Goal: Task Accomplishment & Management: Complete application form

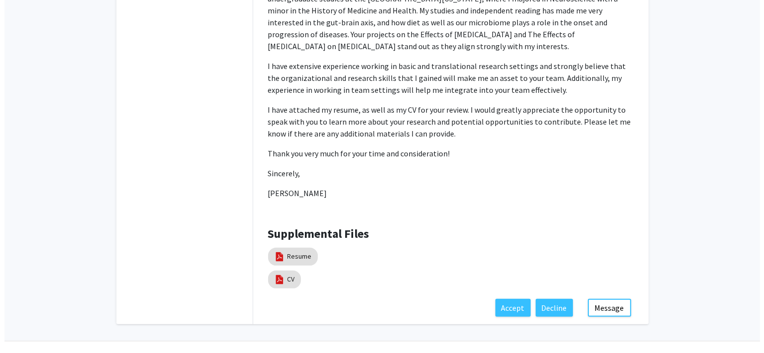
scroll to position [286, 0]
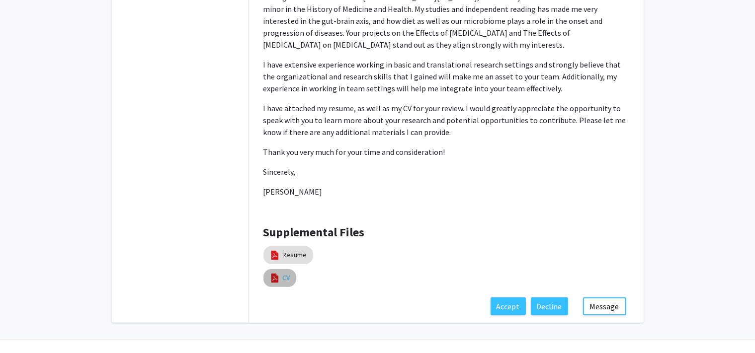
click at [289, 278] on mat-chip "CV" at bounding box center [279, 278] width 33 height 18
click at [277, 282] on img at bounding box center [274, 278] width 11 height 11
click at [283, 276] on mat-chip "CV" at bounding box center [279, 278] width 33 height 18
click at [288, 257] on link "Resume" at bounding box center [295, 255] width 24 height 10
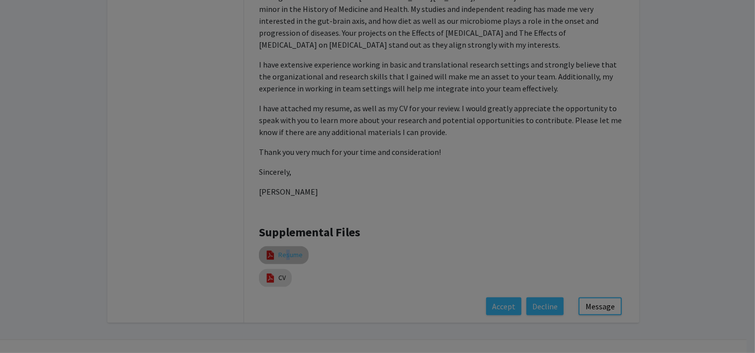
click at [289, 256] on div at bounding box center [378, 131] width 382 height 267
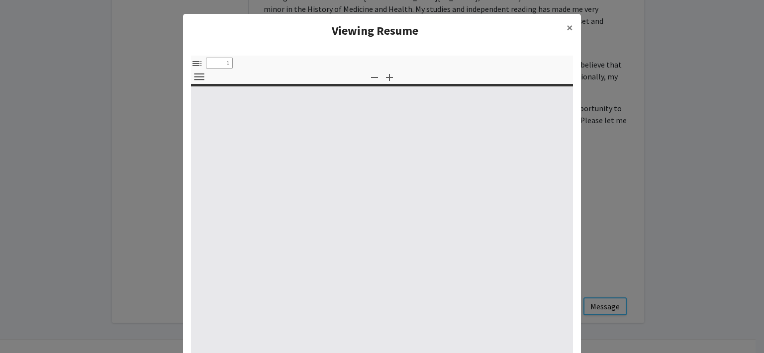
select select "custom"
type input "0"
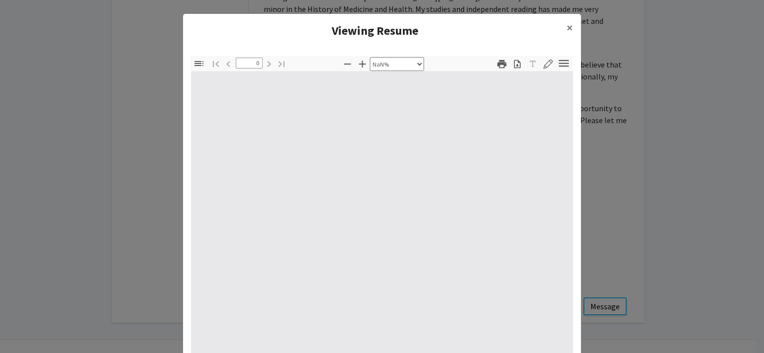
select select "auto"
type input "1"
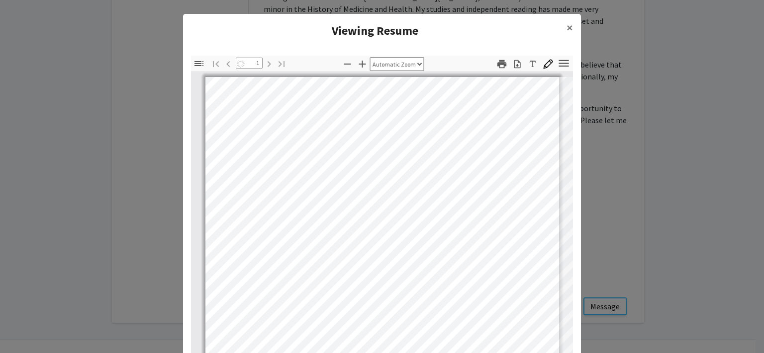
select select "auto"
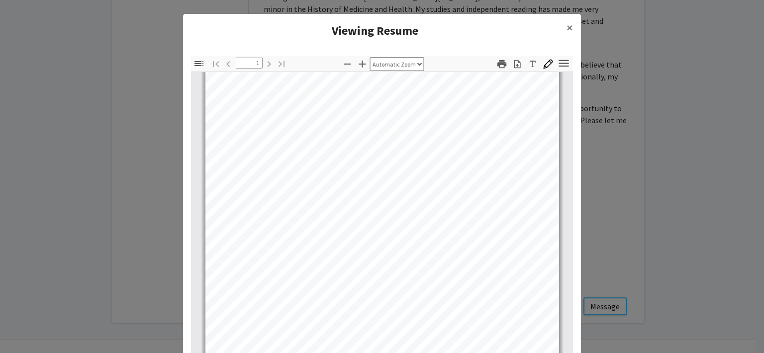
scroll to position [0, 0]
click at [566, 27] on span "×" at bounding box center [569, 27] width 6 height 15
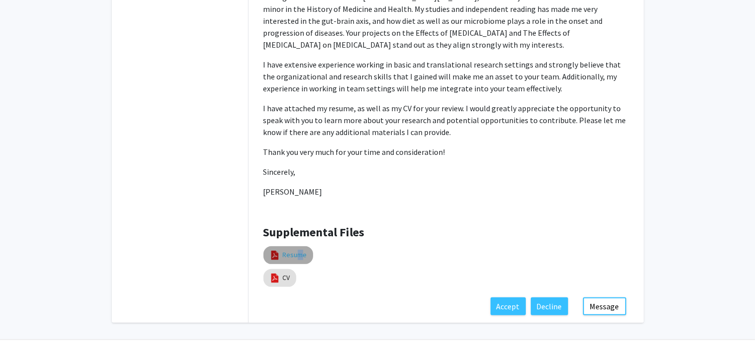
click at [295, 253] on link "Resume" at bounding box center [295, 255] width 24 height 10
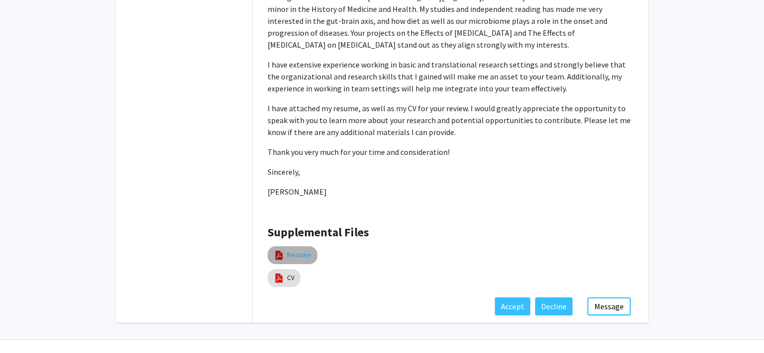
select select "custom"
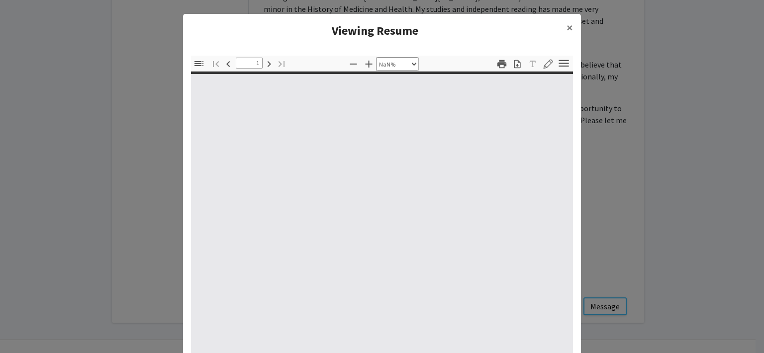
type input "0"
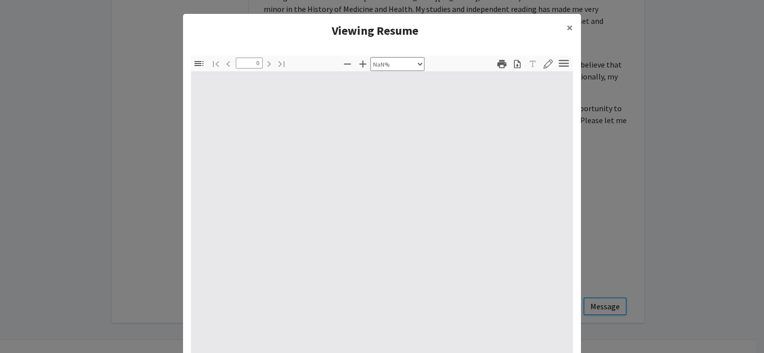
select select "auto"
type input "1"
select select "auto"
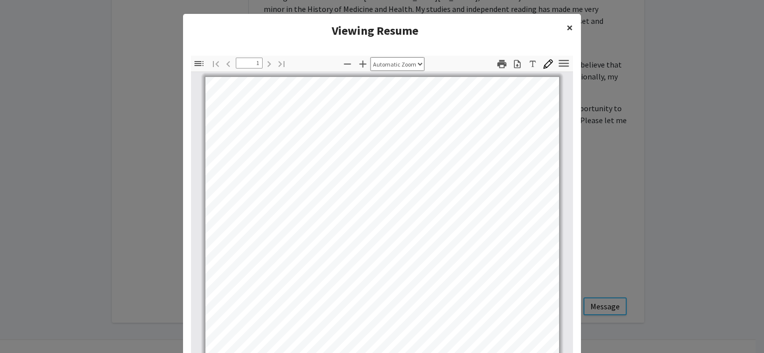
drag, startPoint x: 568, startPoint y: 30, endPoint x: 561, endPoint y: 36, distance: 9.9
click at [569, 31] on button "×" at bounding box center [569, 28] width 22 height 28
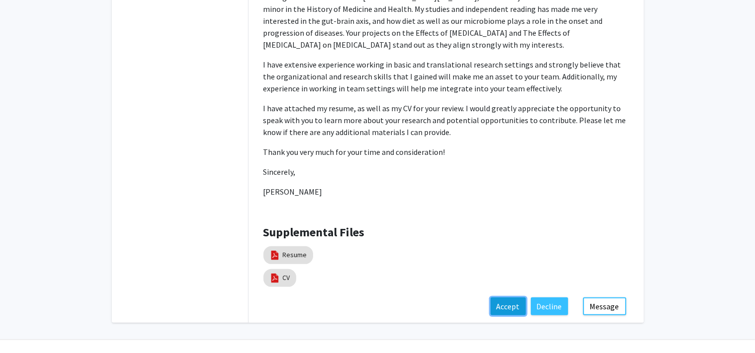
click at [508, 307] on button "Accept" at bounding box center [508, 307] width 35 height 18
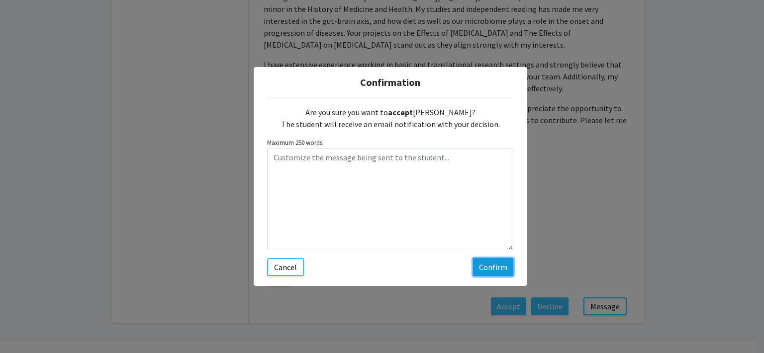
click at [483, 271] on button "Confirm" at bounding box center [493, 268] width 40 height 18
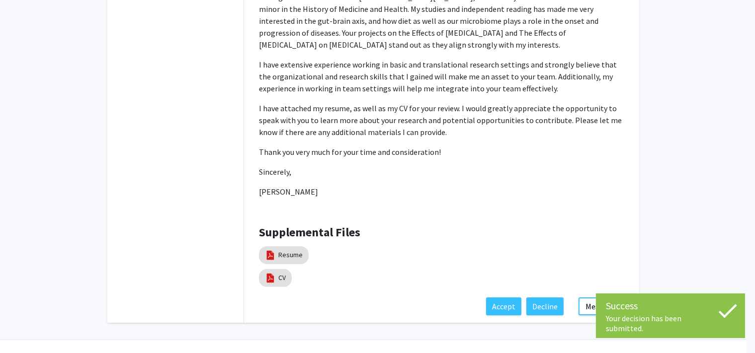
scroll to position [99, 0]
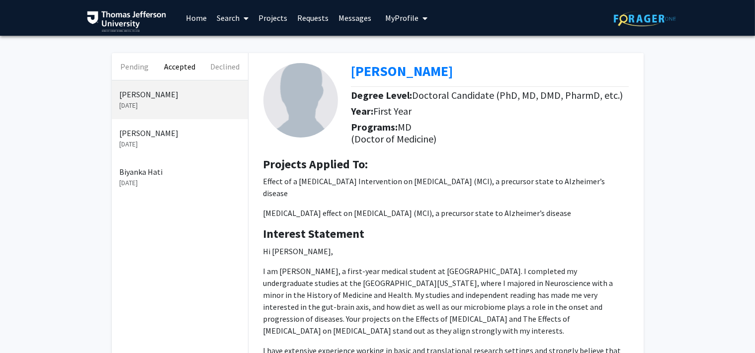
click at [343, 23] on link "Messages" at bounding box center [355, 17] width 43 height 35
